Goal: Information Seeking & Learning: Learn about a topic

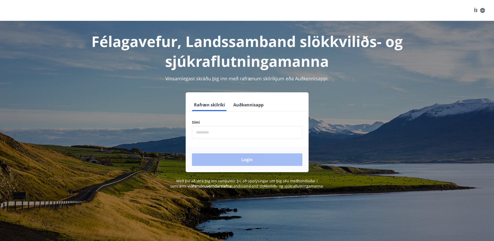
click at [209, 134] on input "phone" at bounding box center [247, 132] width 110 height 13
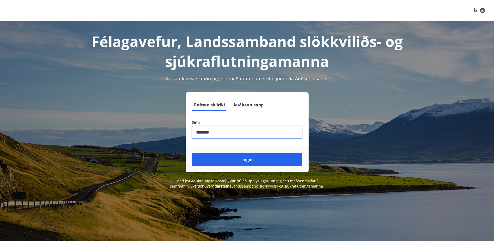
type input "********"
click at [192, 153] on button "Login" at bounding box center [247, 159] width 110 height 13
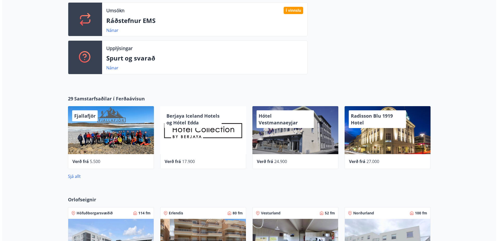
scroll to position [234, 0]
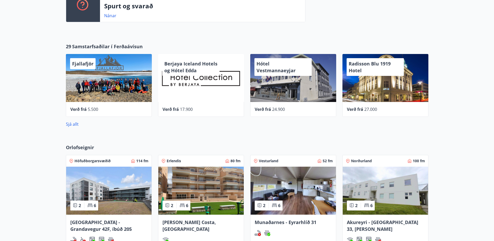
click at [110, 46] on span "Samstarfsaðilar í Ferðaávísun" at bounding box center [107, 46] width 71 height 7
click at [111, 66] on div "Fjallafjör" at bounding box center [109, 78] width 86 height 48
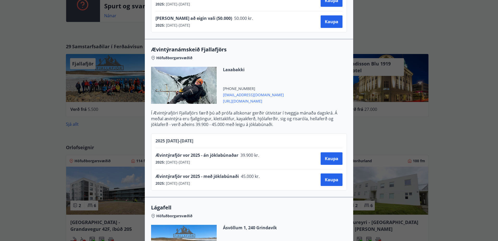
scroll to position [391, 0]
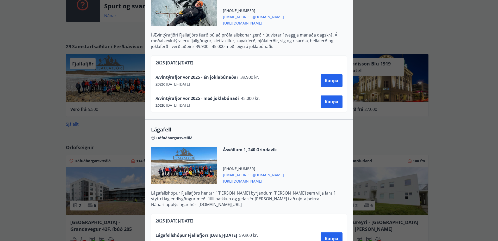
click at [35, 49] on div "Fjallafjör Til að [PERSON_NAME] þarf að hafa samband við Fjallafjör og taka fra…" at bounding box center [249, 120] width 498 height 241
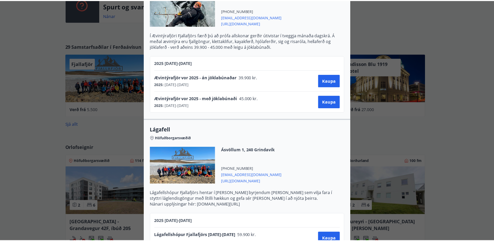
scroll to position [0, 0]
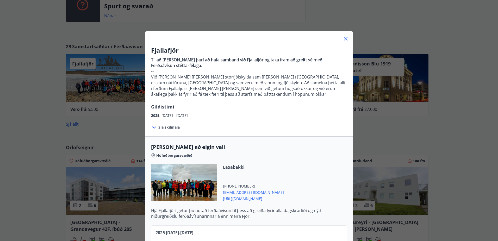
click at [346, 39] on icon at bounding box center [346, 38] width 6 height 6
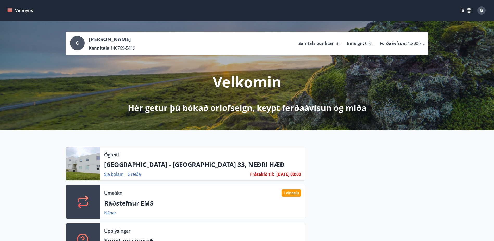
click at [392, 45] on p "Ferðaávísun :" at bounding box center [393, 43] width 27 height 6
click at [73, 44] on div "G" at bounding box center [77, 43] width 15 height 15
click at [11, 9] on icon "menu" at bounding box center [10, 9] width 5 height 1
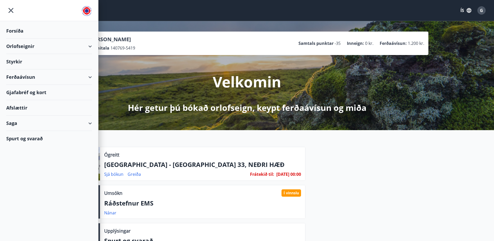
click at [18, 79] on div "Ferðaávísun" at bounding box center [49, 76] width 86 height 15
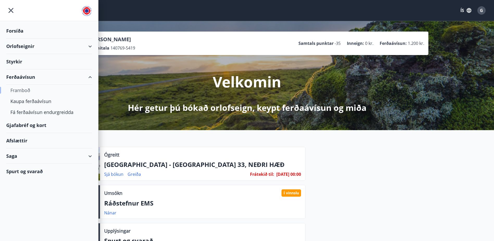
click at [23, 90] on div "Framboð" at bounding box center [48, 90] width 77 height 11
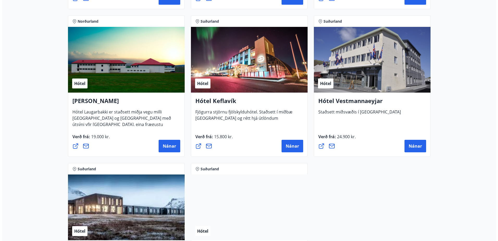
scroll to position [1276, 0]
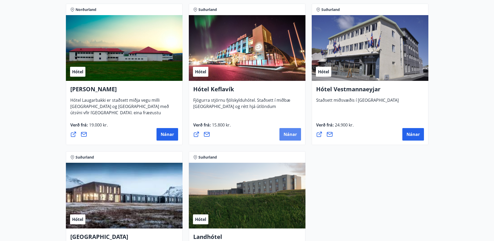
click at [292, 136] on span "Nánar" at bounding box center [290, 134] width 13 height 6
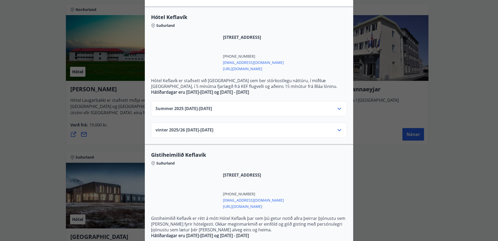
scroll to position [104, 0]
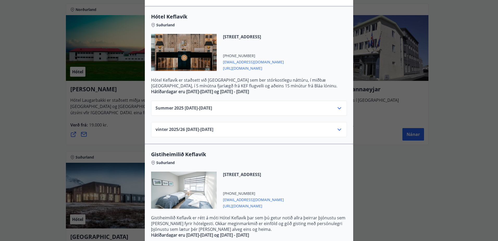
click at [336, 128] on icon at bounding box center [339, 129] width 6 height 6
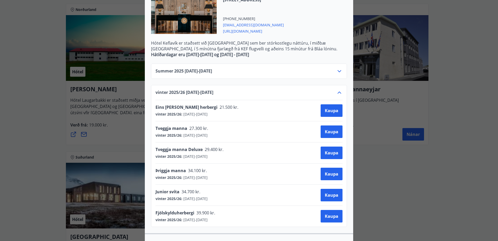
scroll to position [156, 0]
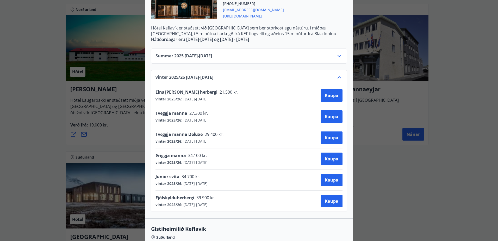
click at [340, 54] on icon at bounding box center [339, 56] width 6 height 6
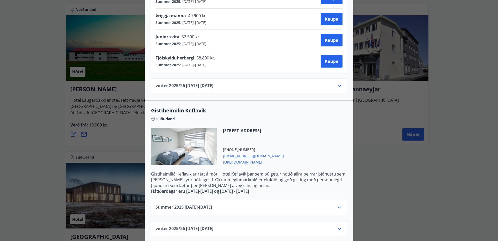
scroll to position [280, 0]
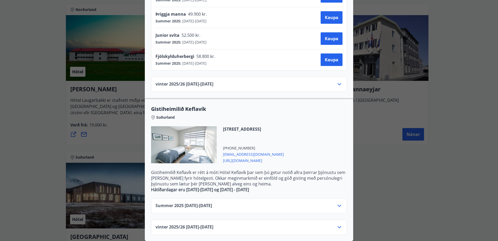
click at [336, 202] on icon at bounding box center [339, 205] width 6 height 6
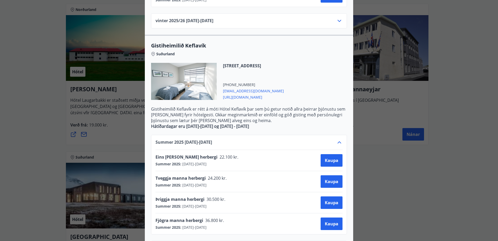
scroll to position [364, 0]
